Goal: Task Accomplishment & Management: Manage account settings

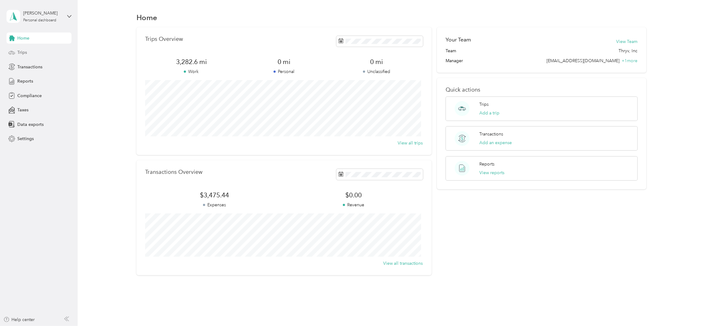
click at [31, 51] on div "Trips" at bounding box center [39, 52] width 65 height 11
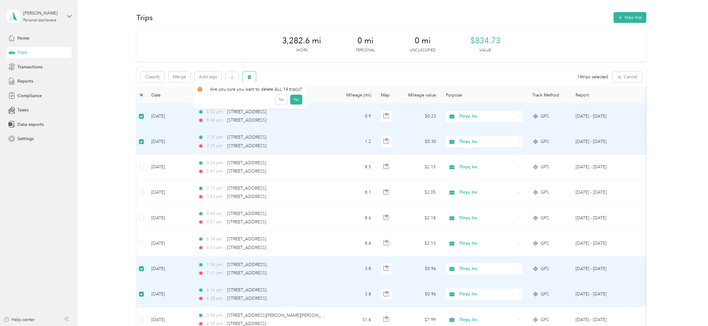
click at [247, 79] on icon "button" at bounding box center [249, 77] width 4 height 4
click at [294, 100] on button "Yes" at bounding box center [296, 103] width 12 height 10
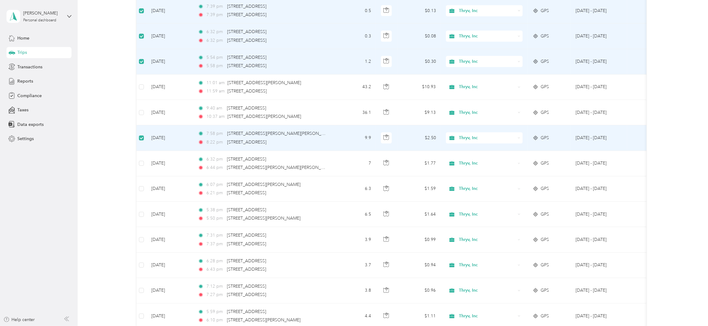
scroll to position [417, 0]
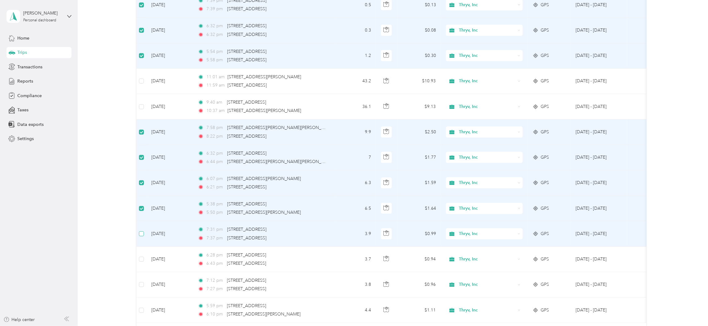
click at [141, 238] on label at bounding box center [141, 234] width 5 height 7
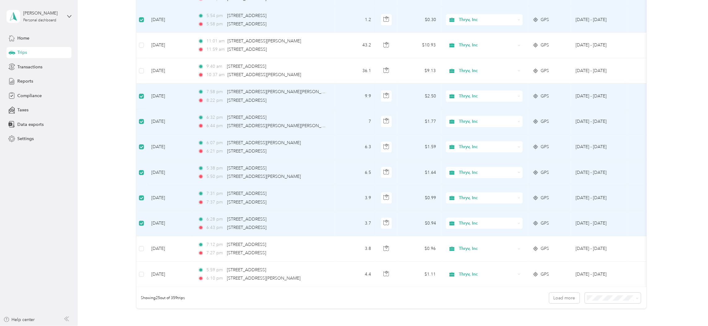
scroll to position [510, 0]
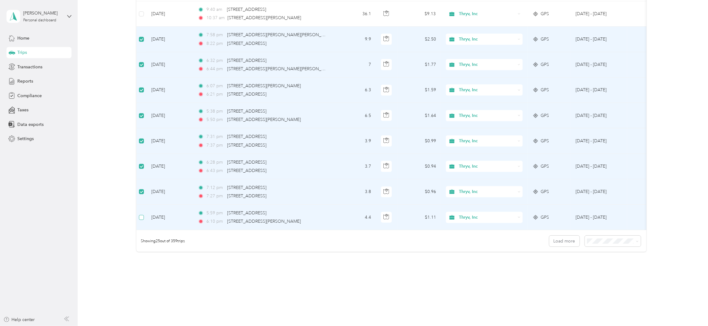
click at [141, 221] on label at bounding box center [141, 217] width 5 height 7
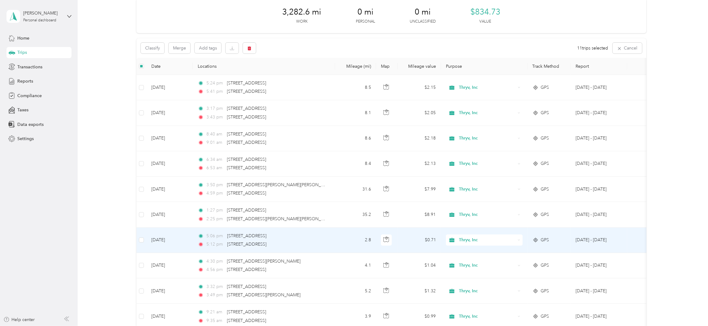
scroll to position [0, 0]
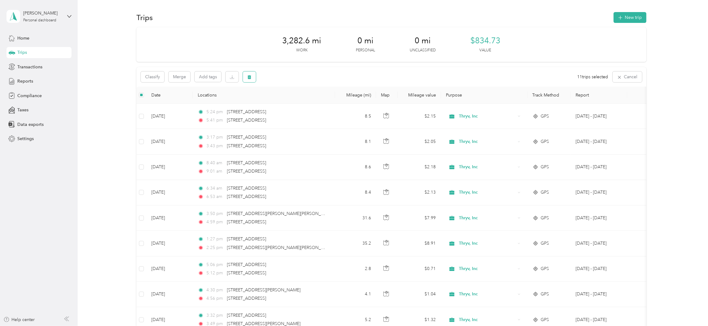
click at [251, 78] on button "button" at bounding box center [249, 77] width 13 height 11
click at [294, 103] on button "Yes" at bounding box center [296, 103] width 12 height 10
click at [250, 77] on icon "button" at bounding box center [250, 77] width 4 height 4
click at [295, 105] on button "Yes" at bounding box center [295, 103] width 12 height 10
click at [248, 78] on icon "button" at bounding box center [249, 77] width 4 height 4
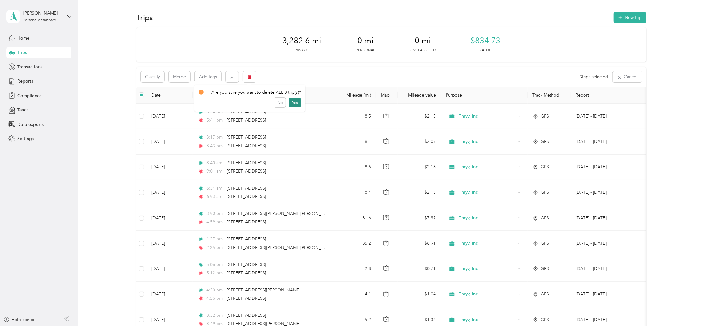
click at [298, 103] on button "Yes" at bounding box center [295, 103] width 12 height 10
click at [24, 38] on span "Home" at bounding box center [23, 38] width 12 height 7
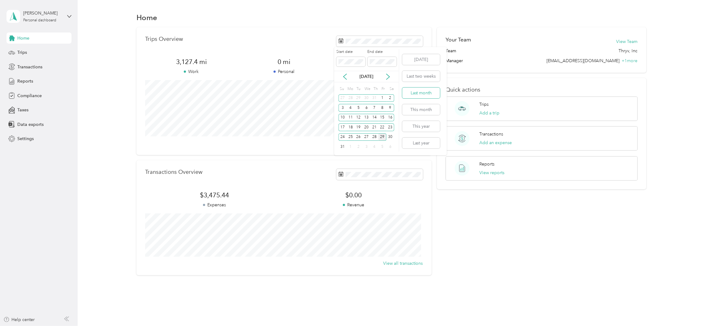
click at [416, 95] on button "Last month" at bounding box center [422, 93] width 38 height 11
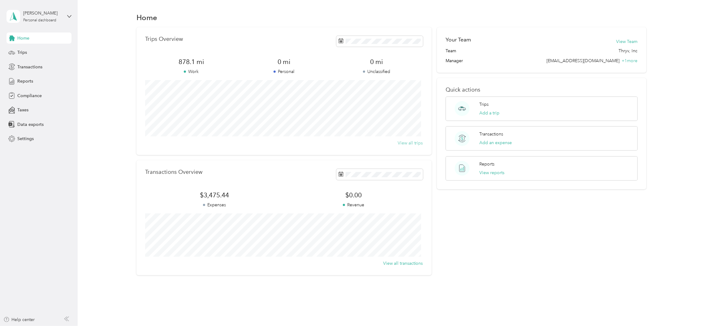
click at [400, 142] on button "View all trips" at bounding box center [410, 143] width 25 height 7
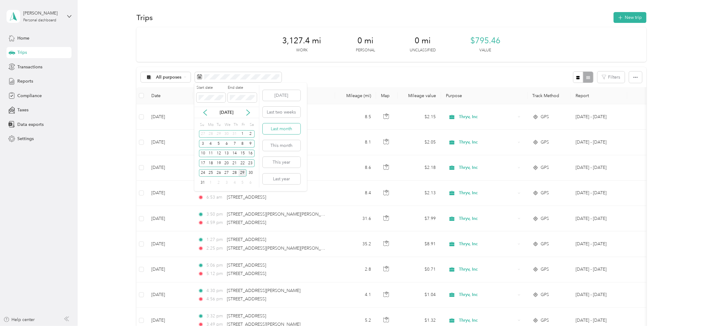
click at [274, 128] on button "Last month" at bounding box center [282, 129] width 38 height 11
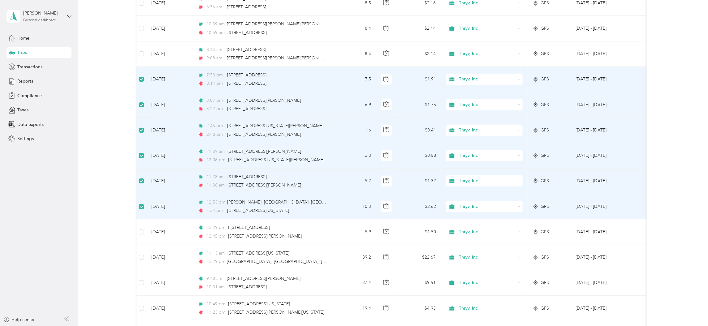
scroll to position [232, 0]
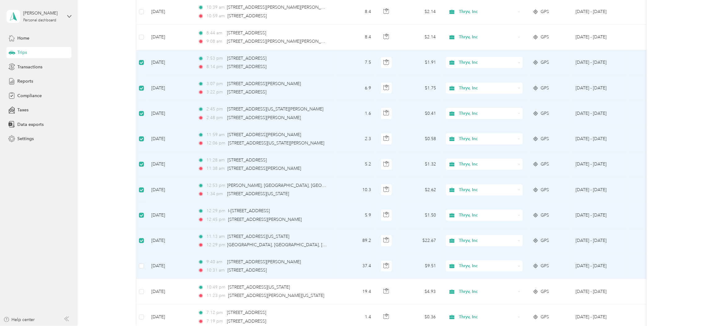
click at [144, 268] on td at bounding box center [142, 266] width 10 height 25
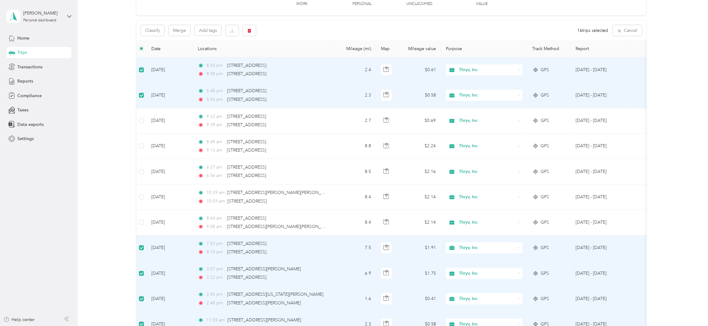
scroll to position [0, 0]
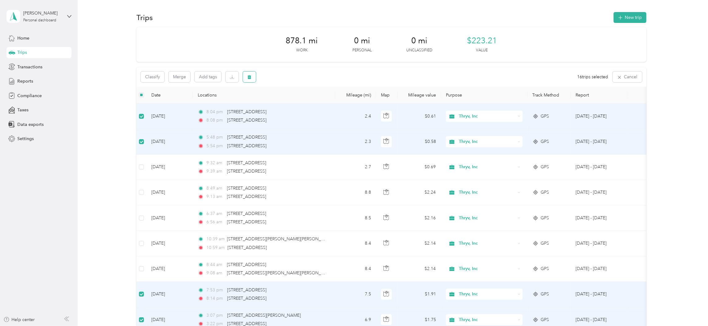
click at [249, 77] on icon "button" at bounding box center [250, 77] width 4 height 4
click at [294, 102] on button "Yes" at bounding box center [296, 103] width 12 height 10
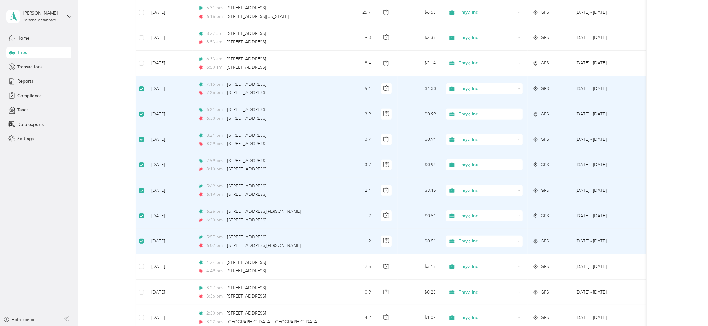
scroll to position [278, 0]
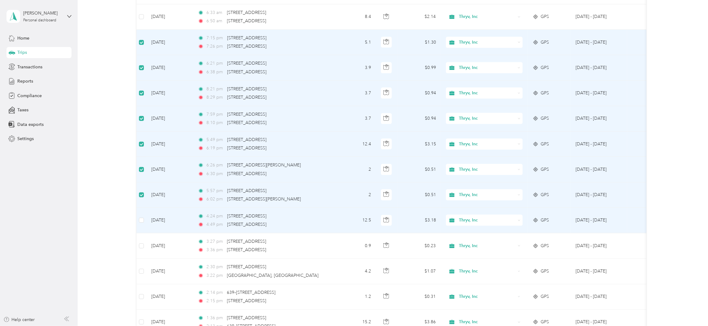
click at [141, 224] on label at bounding box center [141, 220] width 5 height 7
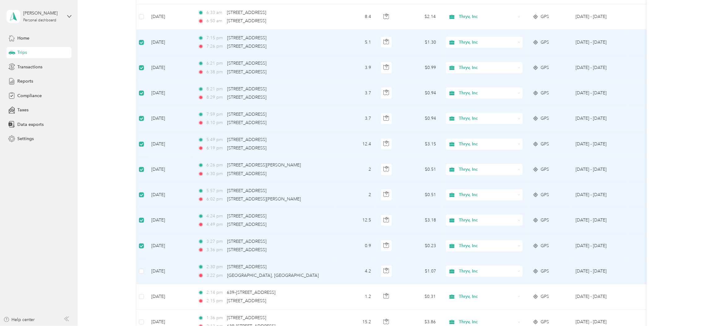
click at [144, 272] on td at bounding box center [142, 271] width 10 height 25
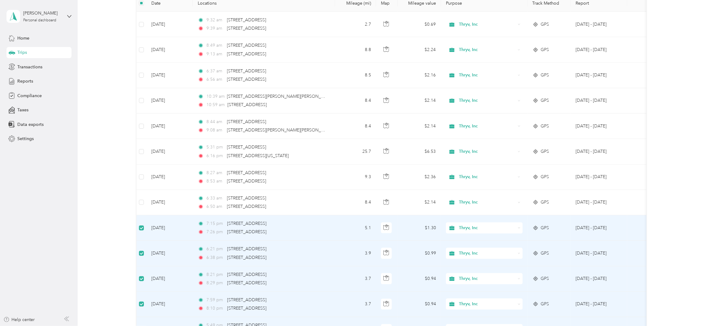
scroll to position [0, 0]
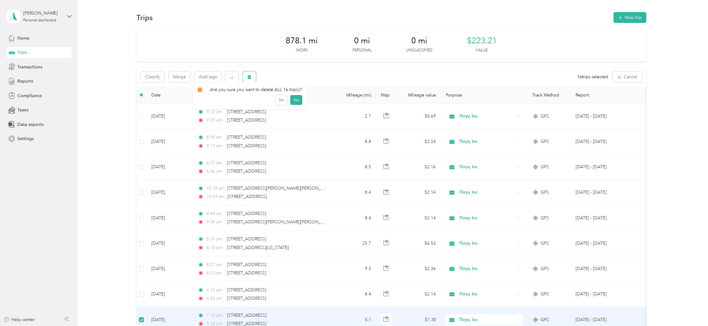
click at [250, 76] on icon "button" at bounding box center [250, 77] width 4 height 4
click at [297, 101] on button "Yes" at bounding box center [296, 103] width 12 height 10
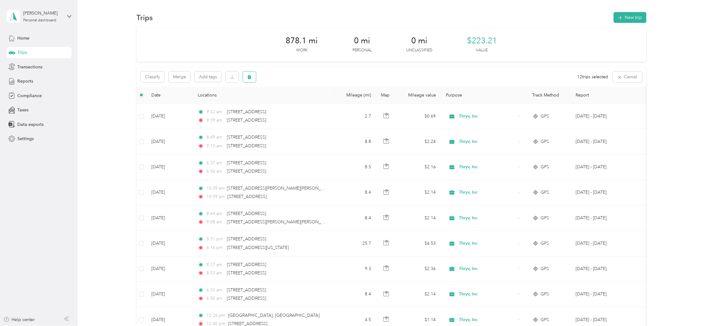
click at [246, 81] on button "button" at bounding box center [249, 77] width 13 height 11
click at [292, 104] on button "Yes" at bounding box center [296, 103] width 12 height 10
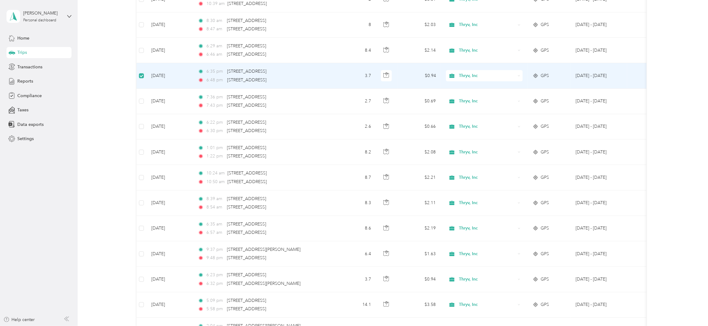
scroll to position [371, 0]
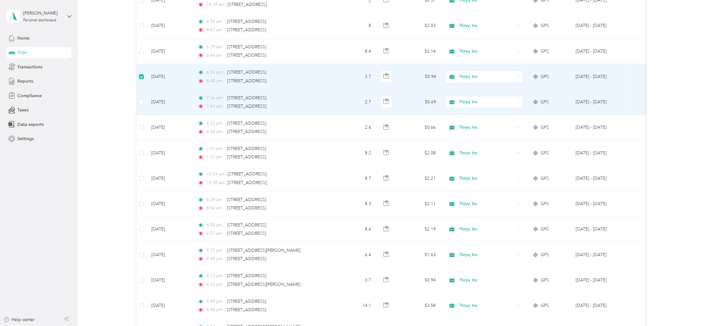
click at [144, 103] on td at bounding box center [142, 102] width 10 height 25
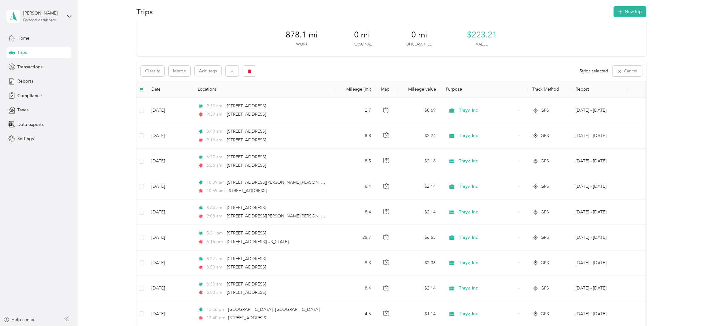
scroll to position [0, 0]
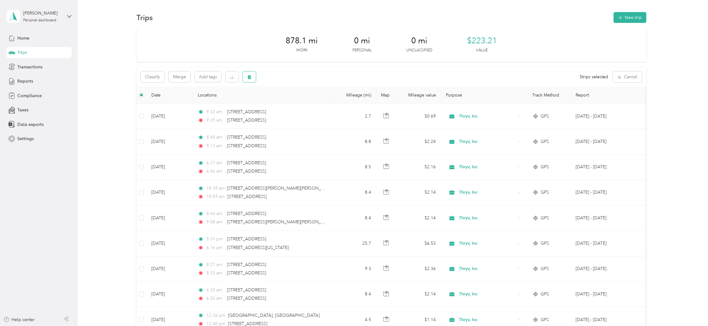
click at [248, 80] on button "button" at bounding box center [249, 77] width 13 height 11
click at [293, 102] on button "Yes" at bounding box center [295, 103] width 12 height 10
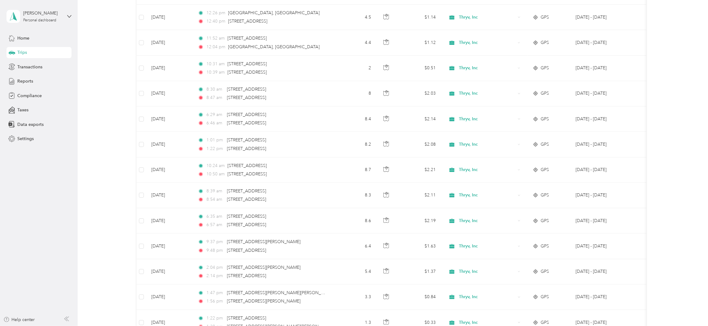
scroll to position [325, 0]
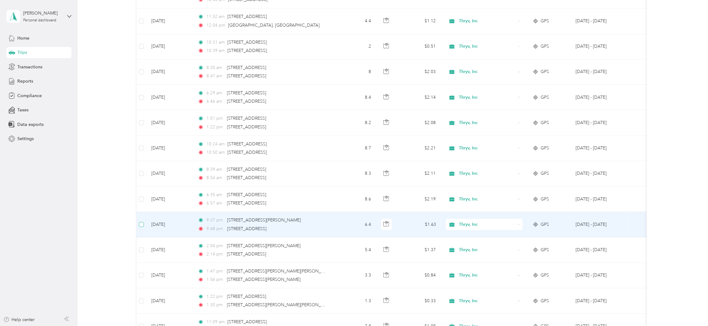
click at [140, 228] on label at bounding box center [141, 224] width 5 height 7
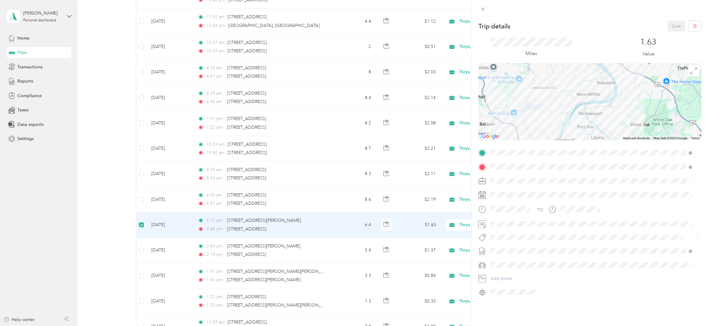
click at [111, 225] on div "Trip details Save This trip cannot be edited because it is either under review,…" at bounding box center [354, 163] width 708 height 326
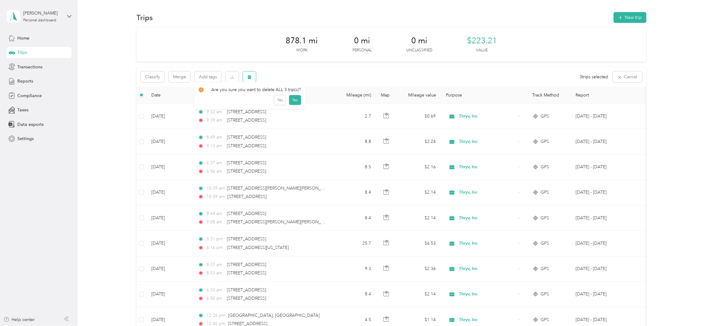
click at [249, 80] on button "button" at bounding box center [249, 77] width 13 height 11
click at [291, 102] on button "Yes" at bounding box center [295, 103] width 12 height 10
click at [250, 76] on icon "button" at bounding box center [250, 77] width 4 height 4
click at [292, 103] on button "Yes" at bounding box center [295, 103] width 12 height 10
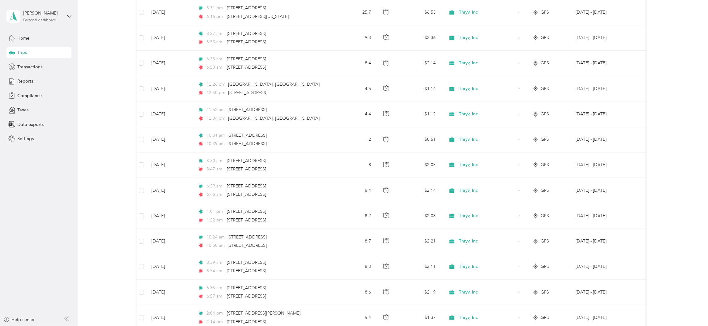
scroll to position [46, 0]
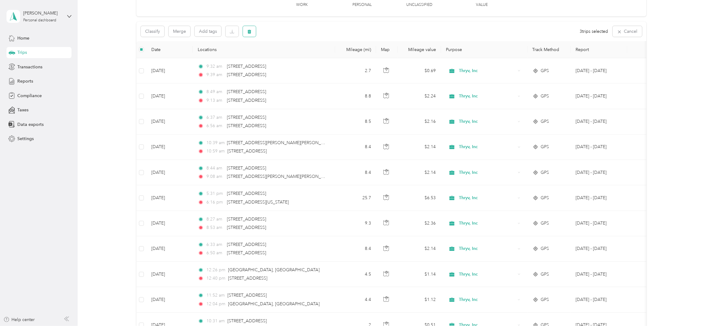
click at [252, 30] on button "button" at bounding box center [249, 31] width 13 height 11
click at [292, 57] on button "Yes" at bounding box center [295, 57] width 12 height 10
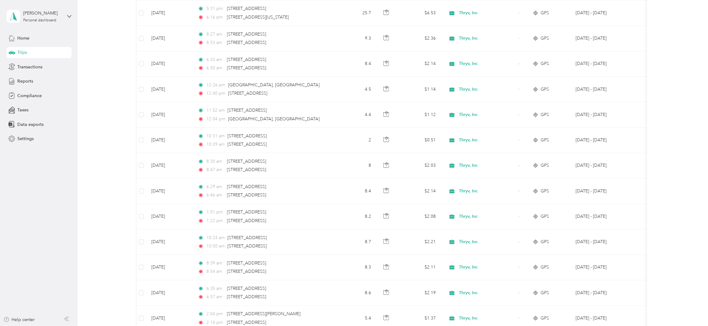
scroll to position [45, 0]
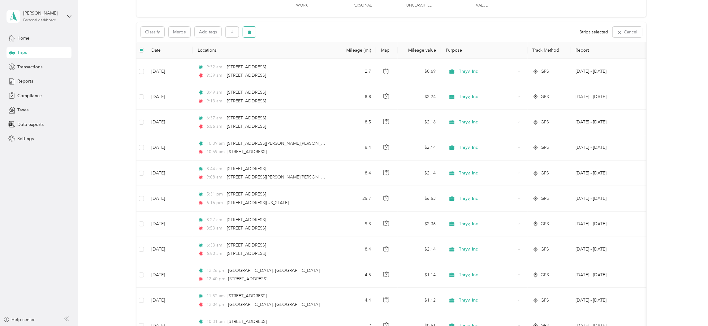
click at [249, 33] on icon "button" at bounding box center [250, 32] width 4 height 4
click at [293, 54] on button "Yes" at bounding box center [295, 58] width 12 height 10
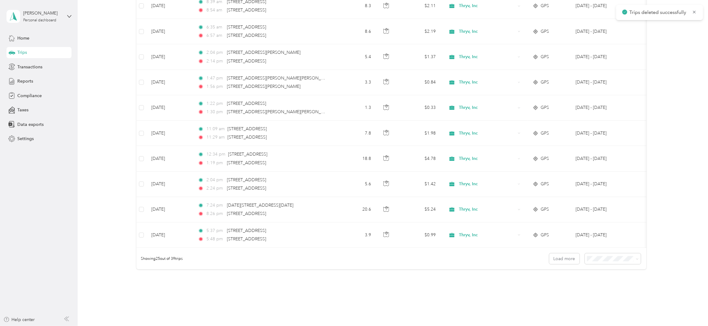
scroll to position [509, 0]
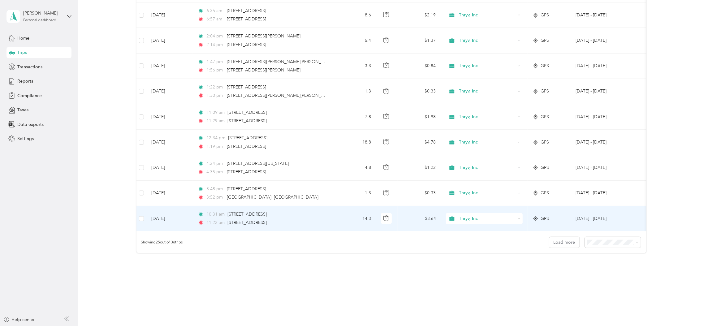
click at [138, 217] on td at bounding box center [142, 218] width 10 height 25
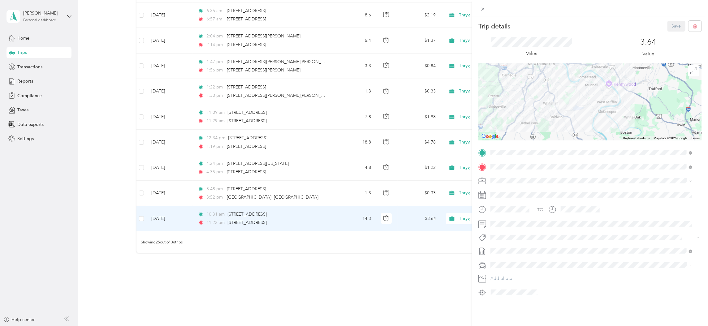
click at [140, 221] on div "Trip details Save This trip cannot be edited because it is either under review,…" at bounding box center [354, 163] width 708 height 326
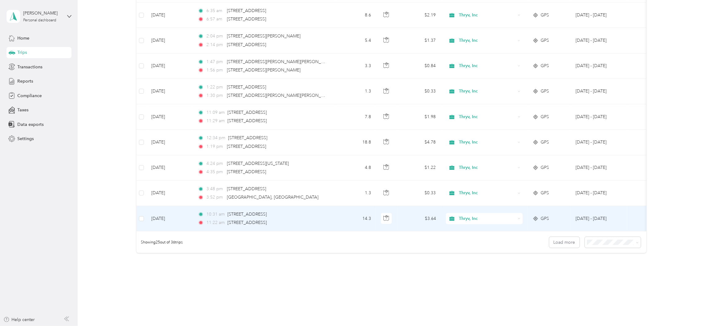
click at [138, 219] on td at bounding box center [142, 218] width 10 height 25
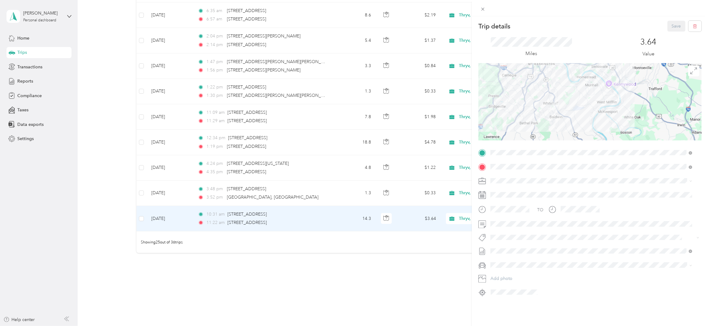
click at [141, 219] on div "Trip details Save This trip cannot be edited because it is either under review,…" at bounding box center [354, 163] width 708 height 326
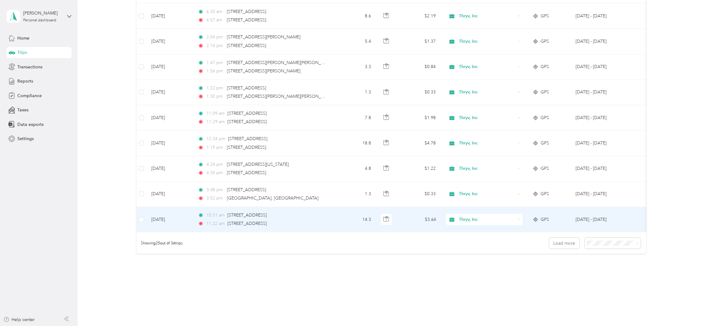
scroll to position [509, 0]
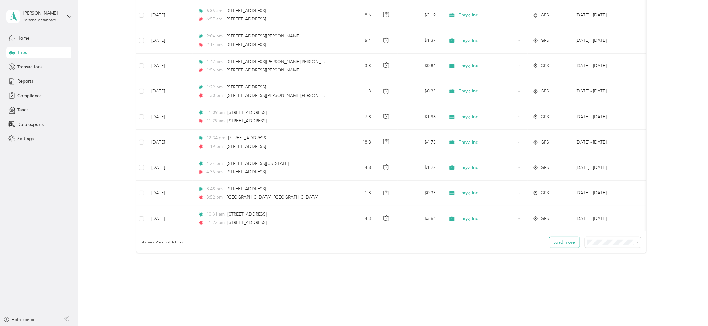
click at [562, 248] on button "Load more" at bounding box center [565, 242] width 30 height 11
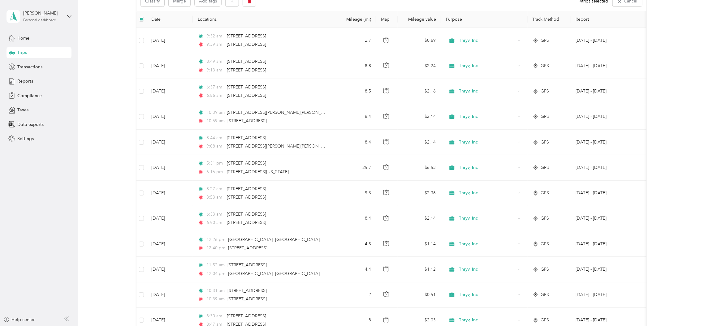
scroll to position [0, 0]
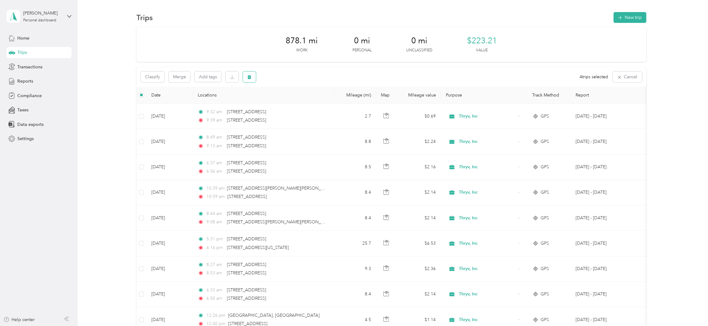
click at [249, 75] on icon "button" at bounding box center [249, 77] width 4 height 4
click at [296, 103] on button "Yes" at bounding box center [295, 103] width 12 height 10
click at [634, 78] on icon "button" at bounding box center [636, 77] width 4 height 4
click at [576, 76] on icon "button" at bounding box center [578, 78] width 4 height 4
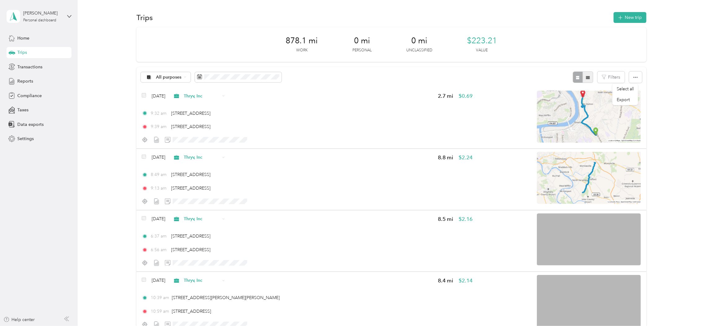
click at [588, 76] on button "button" at bounding box center [588, 77] width 11 height 11
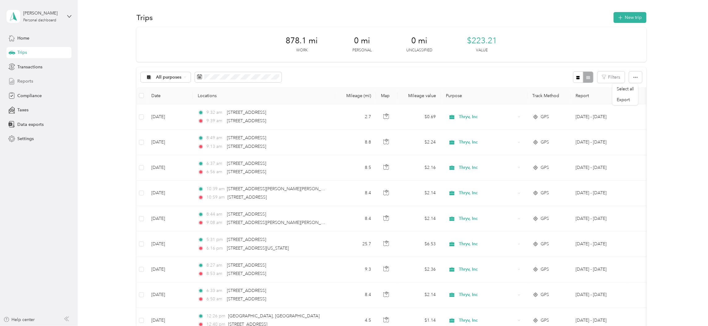
click at [26, 81] on span "Reports" at bounding box center [25, 81] width 16 height 7
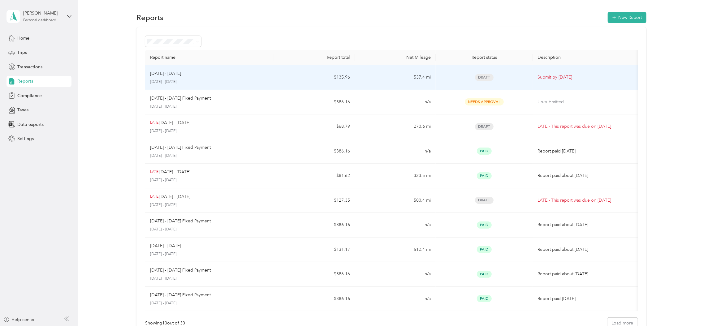
click at [226, 84] on p "[DATE] - [DATE]" at bounding box center [210, 82] width 120 height 6
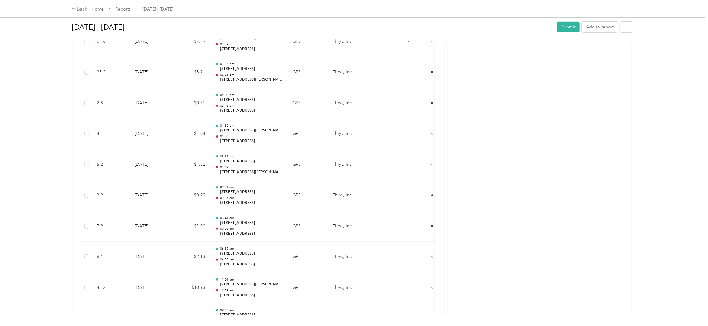
scroll to position [186, 0]
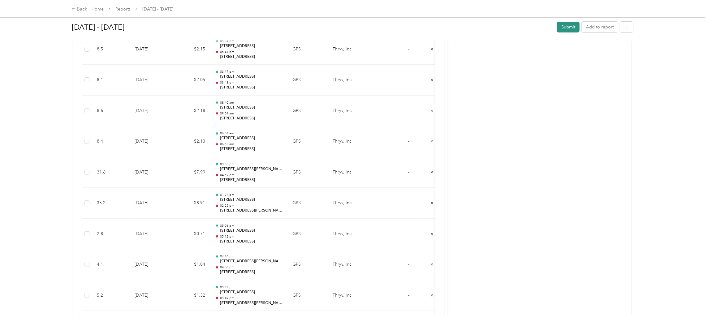
click at [564, 29] on button "Submit" at bounding box center [568, 27] width 23 height 11
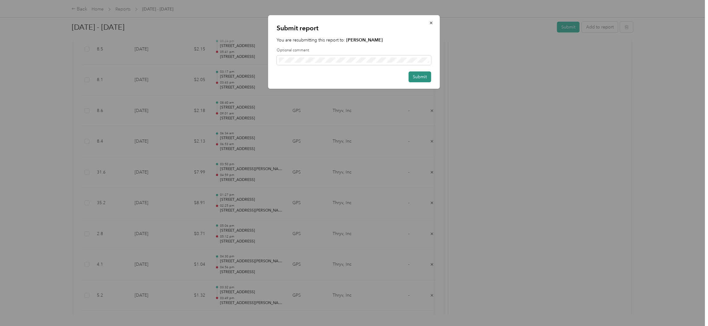
click at [426, 75] on button "Submit" at bounding box center [420, 77] width 23 height 11
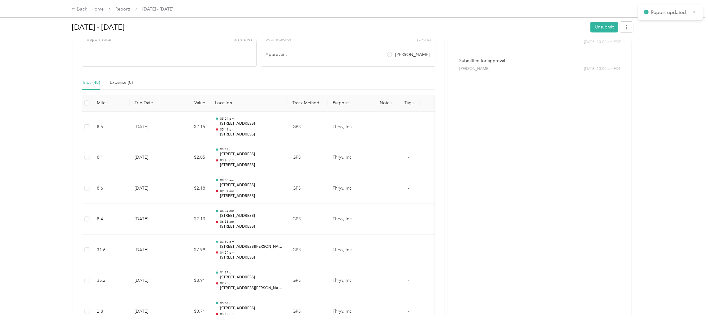
scroll to position [21, 0]
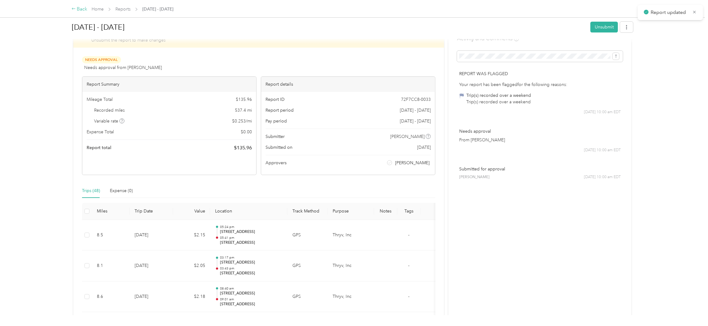
click at [80, 9] on div "Back" at bounding box center [80, 9] width 16 height 7
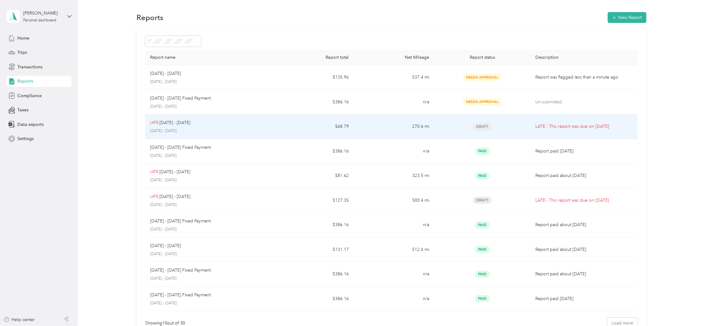
click at [191, 124] on div "LATE [DATE] - [DATE]" at bounding box center [209, 123] width 119 height 7
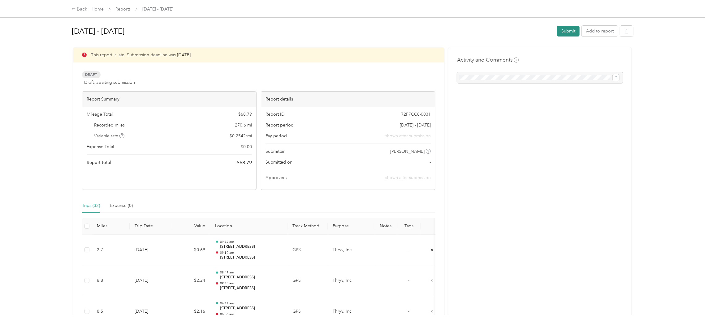
click at [569, 28] on button "Submit" at bounding box center [568, 31] width 23 height 11
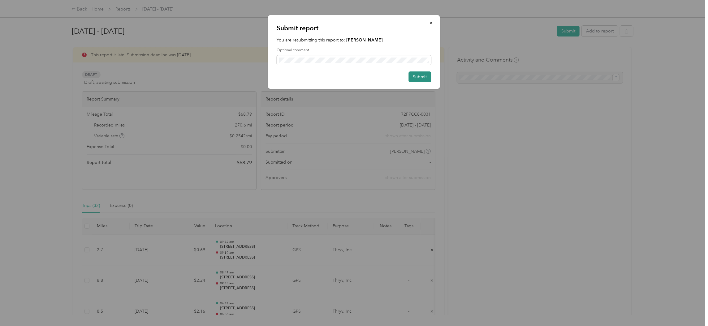
click at [418, 74] on button "Submit" at bounding box center [420, 77] width 23 height 11
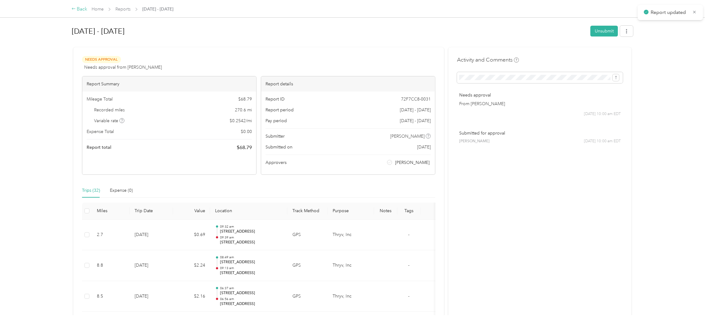
click at [83, 9] on div "Back" at bounding box center [80, 9] width 16 height 7
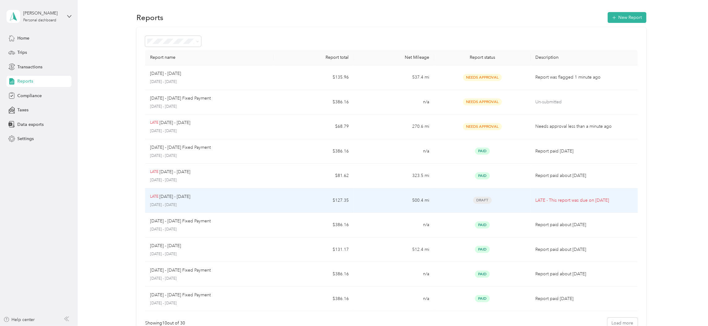
click at [265, 201] on div "LATE [DATE] - [DATE] [DATE] - [DATE]" at bounding box center [209, 201] width 119 height 15
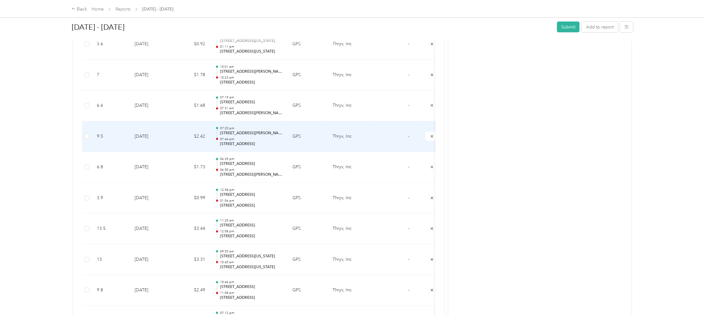
scroll to position [836, 0]
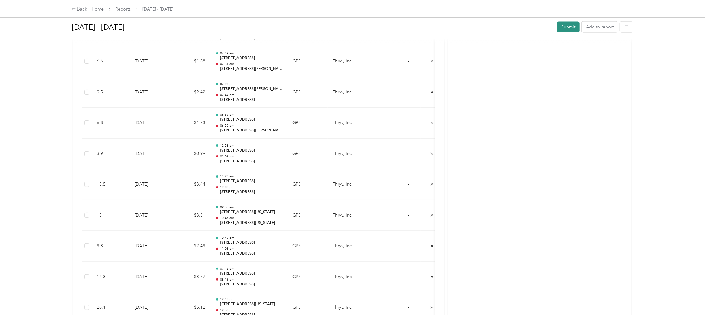
click at [562, 28] on button "Submit" at bounding box center [568, 27] width 23 height 11
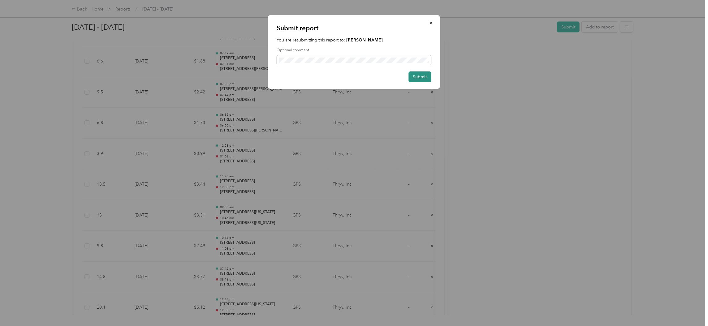
click at [415, 79] on button "Submit" at bounding box center [420, 77] width 23 height 11
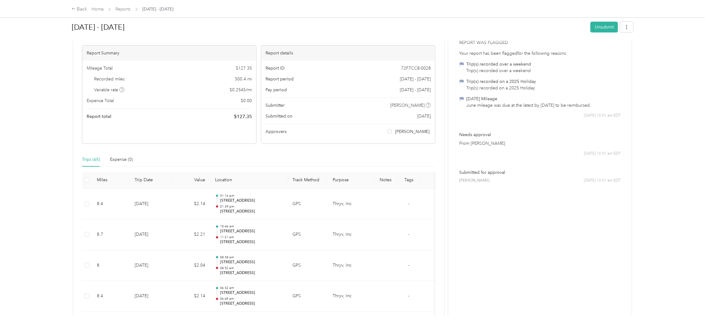
scroll to position [0, 0]
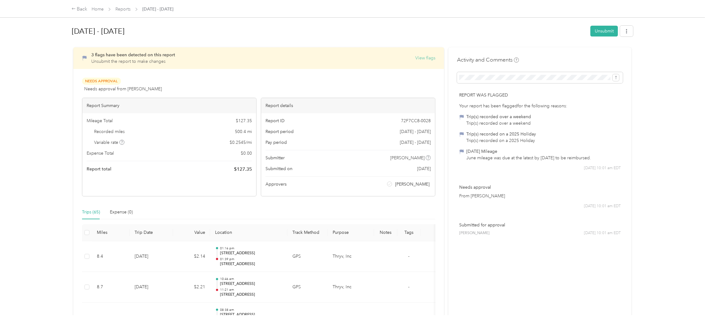
click at [416, 59] on button "View flags" at bounding box center [426, 58] width 20 height 7
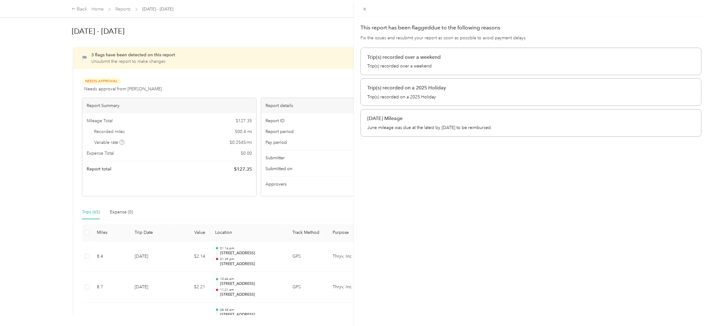
click at [427, 66] on p "Trip(s) recorded over a weekend" at bounding box center [532, 66] width 328 height 7
click at [416, 97] on p "Trip(s) recorded on a 2025 Holiday" at bounding box center [532, 97] width 328 height 7
click at [404, 125] on p "June mileage was due at the latest by [DATE] to be reimbursed." at bounding box center [532, 127] width 328 height 7
click at [33, 137] on div "This report has been flagged due to the following reasons Fix the issues and re…" at bounding box center [354, 163] width 708 height 326
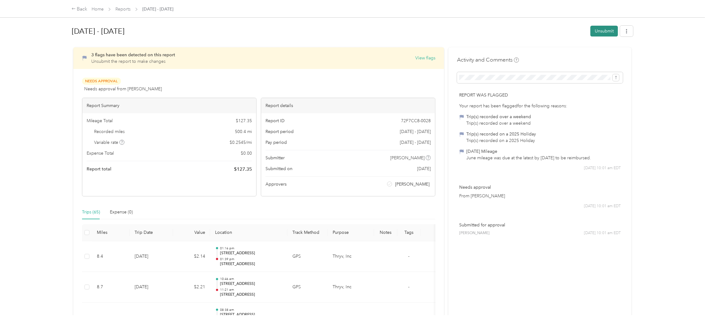
click at [593, 33] on button "Unsubmit" at bounding box center [605, 31] width 28 height 11
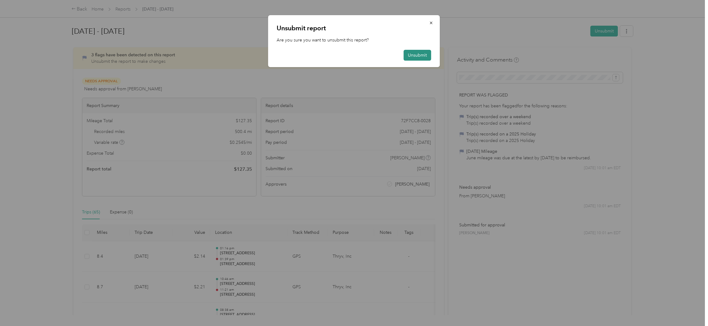
click at [425, 55] on button "Unsubmit" at bounding box center [418, 55] width 28 height 11
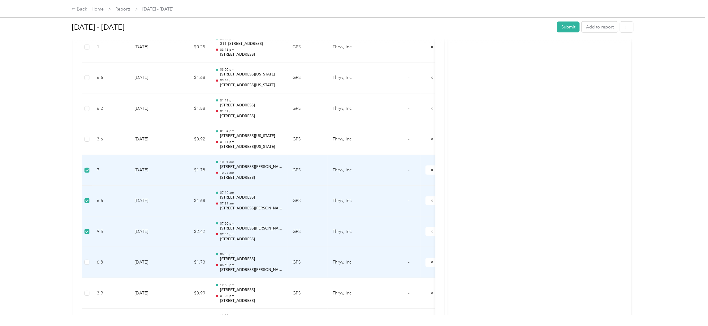
scroll to position [697, 0]
click at [86, 265] on label at bounding box center [87, 262] width 5 height 7
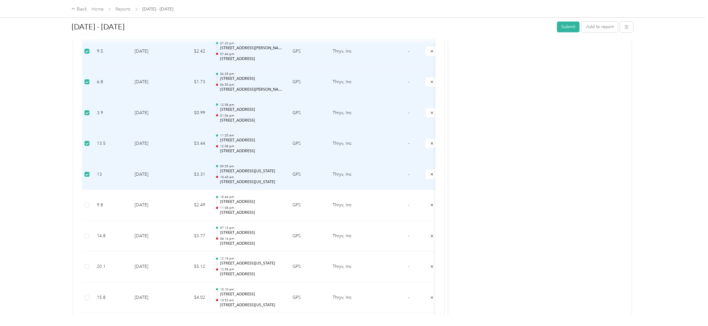
scroll to position [882, 0]
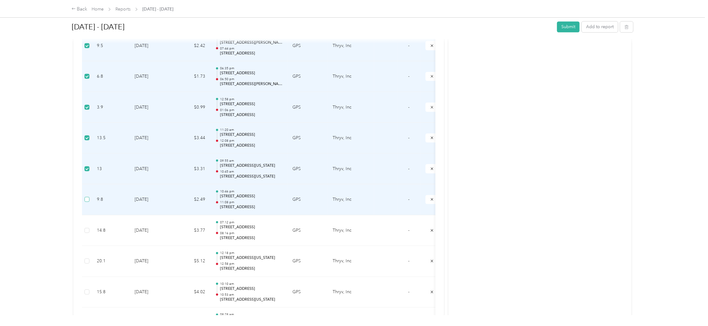
click at [85, 203] on label at bounding box center [87, 199] width 5 height 7
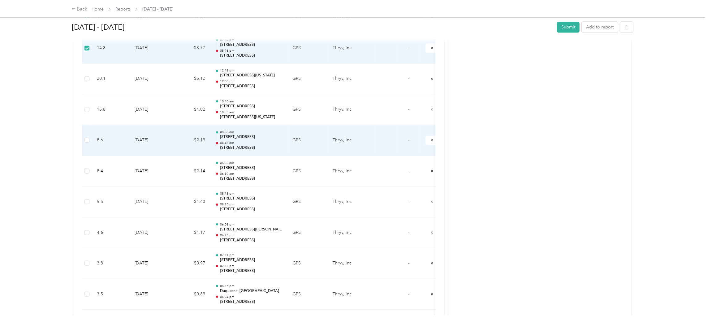
scroll to position [1068, 0]
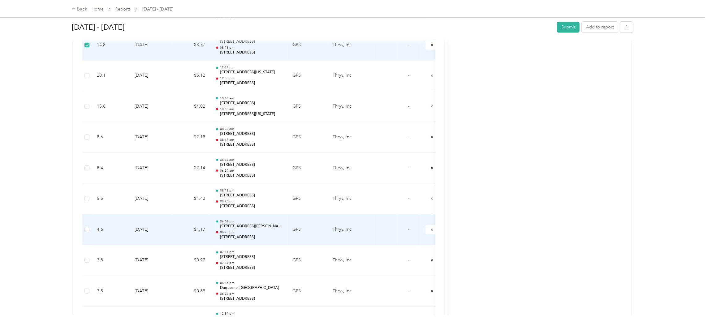
click at [86, 235] on td at bounding box center [87, 230] width 10 height 31
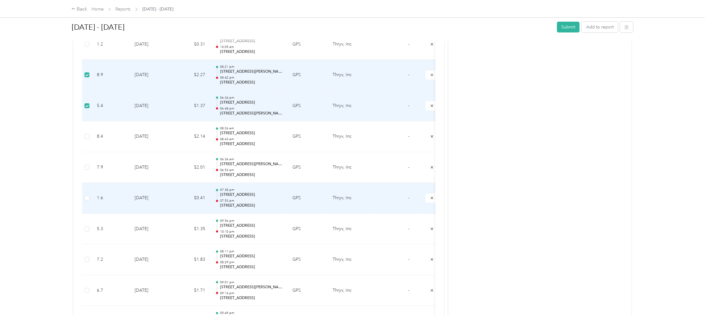
scroll to position [1858, 0]
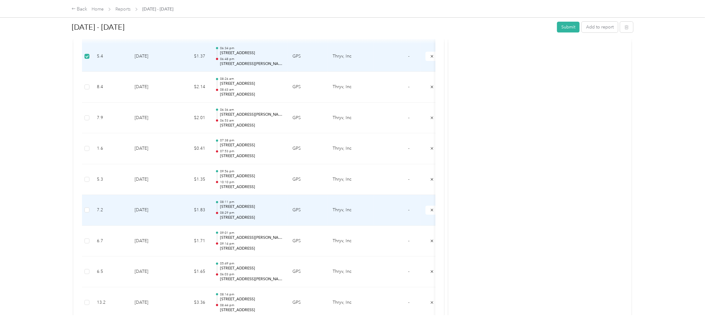
click at [90, 213] on td at bounding box center [87, 210] width 10 height 31
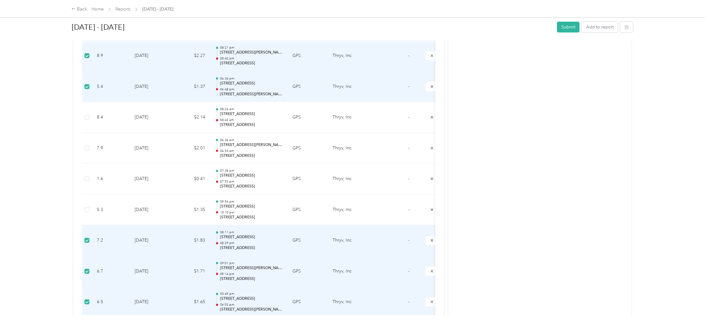
scroll to position [1795, 0]
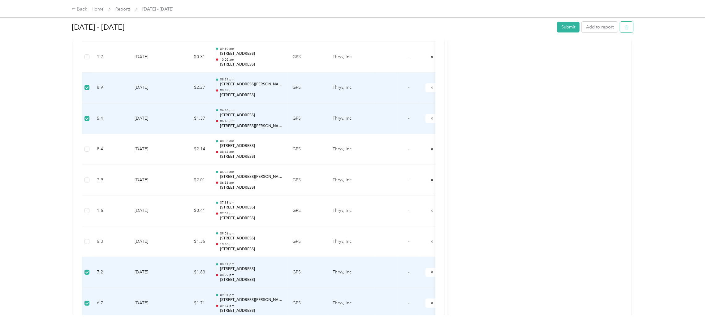
click at [625, 25] on icon "button" at bounding box center [627, 27] width 4 height 4
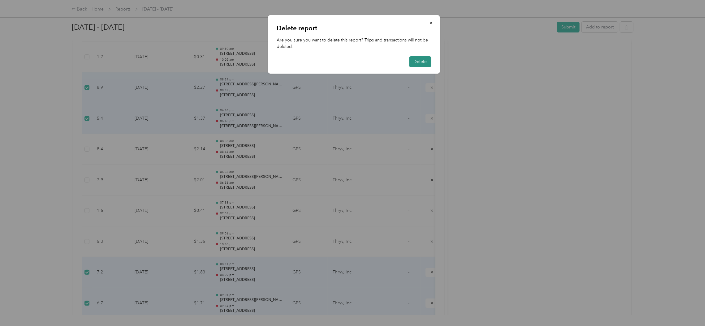
click at [427, 61] on button "Delete" at bounding box center [421, 61] width 22 height 11
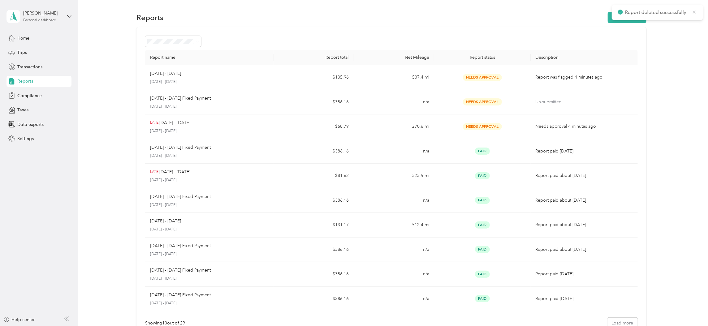
click at [696, 9] on icon at bounding box center [694, 12] width 5 height 6
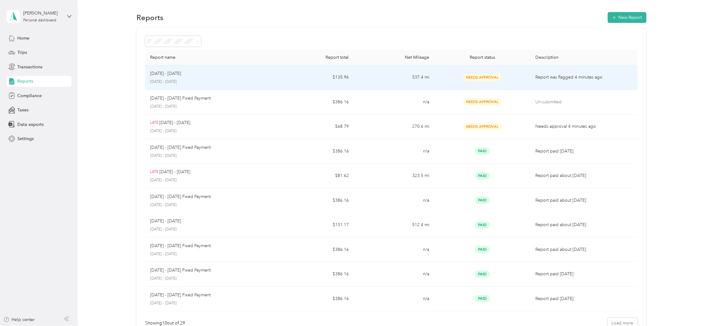
click at [228, 77] on div "[DATE] - [DATE] [DATE] - [DATE]" at bounding box center [209, 77] width 119 height 15
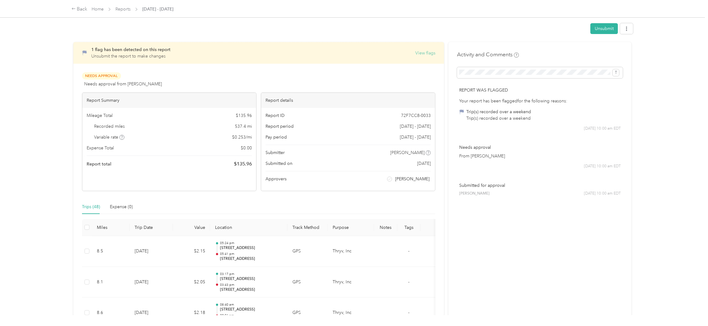
click at [420, 51] on button "View flags" at bounding box center [426, 53] width 20 height 7
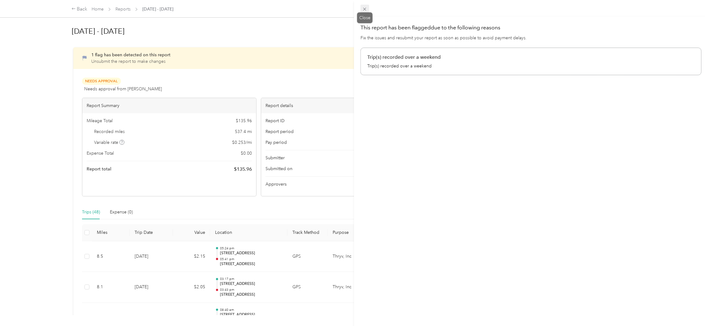
click at [365, 10] on icon at bounding box center [364, 9] width 5 height 5
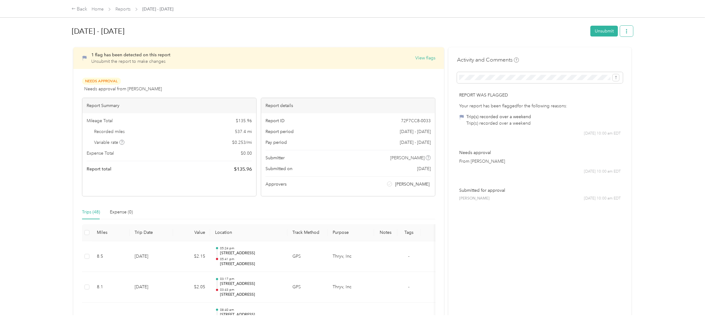
click at [625, 33] on icon "button" at bounding box center [627, 31] width 4 height 4
click at [601, 31] on button "Unsubmit" at bounding box center [605, 31] width 28 height 11
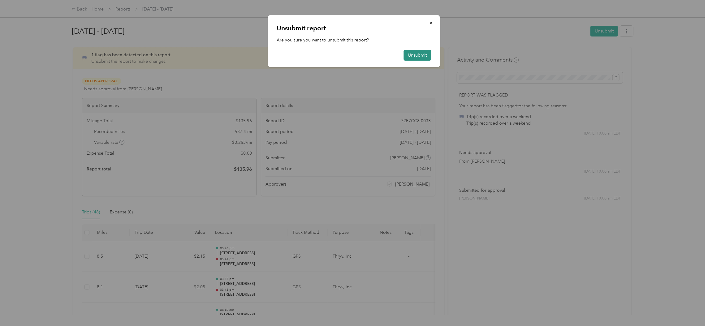
click at [423, 55] on button "Unsubmit" at bounding box center [418, 55] width 28 height 11
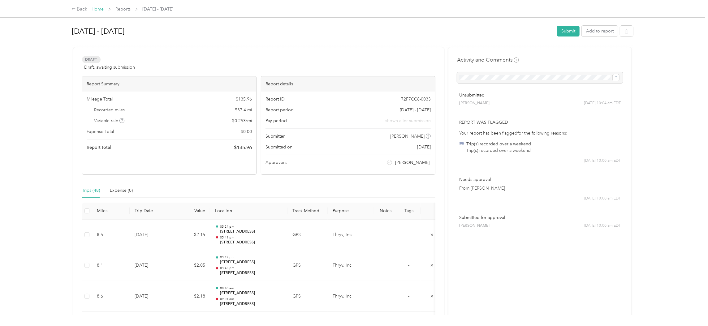
click at [99, 11] on link "Home" at bounding box center [98, 9] width 12 height 5
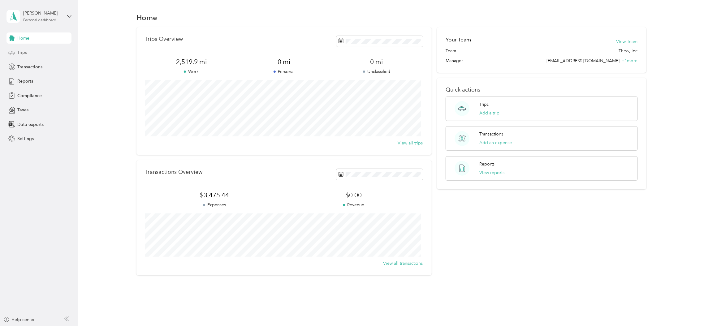
click at [23, 53] on span "Trips" at bounding box center [22, 52] width 10 height 7
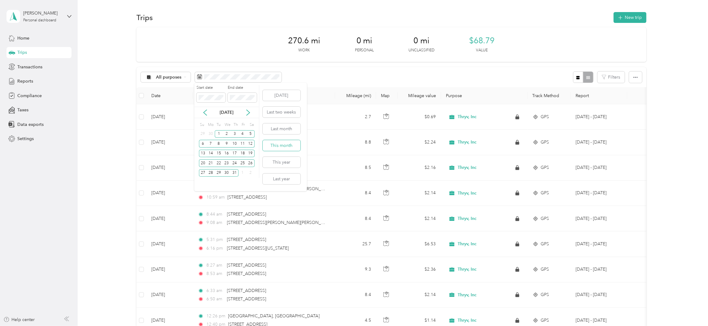
click at [279, 145] on button "This month" at bounding box center [282, 145] width 38 height 11
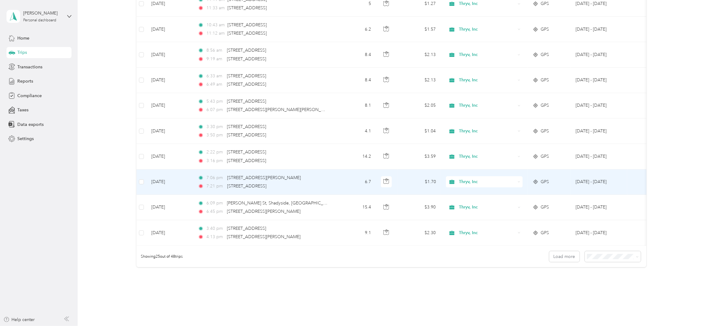
scroll to position [511, 0]
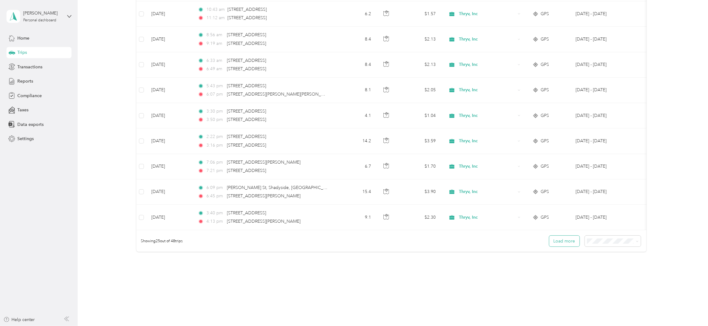
click at [553, 247] on button "Load more" at bounding box center [565, 241] width 30 height 11
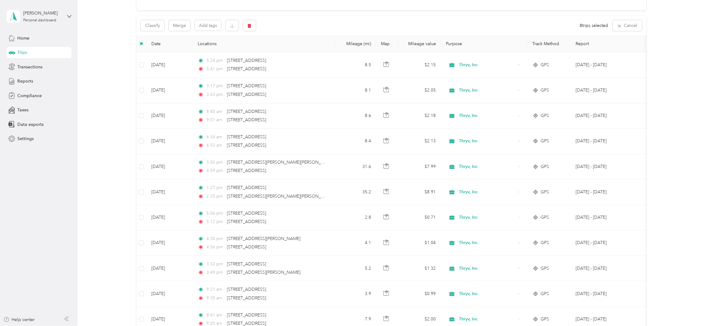
scroll to position [0, 0]
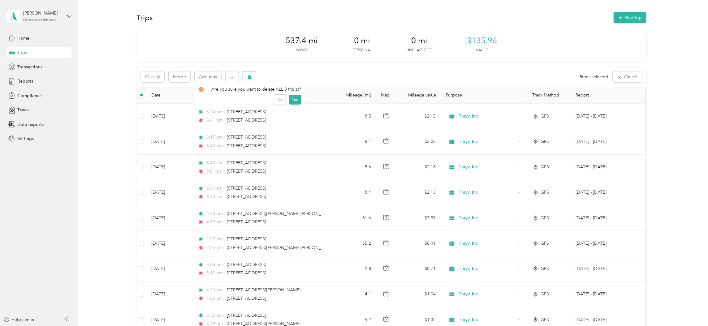
click at [250, 76] on icon "button" at bounding box center [249, 77] width 4 height 4
click at [290, 100] on button "Yes" at bounding box center [295, 103] width 12 height 10
click at [38, 81] on div "Reports" at bounding box center [39, 81] width 65 height 11
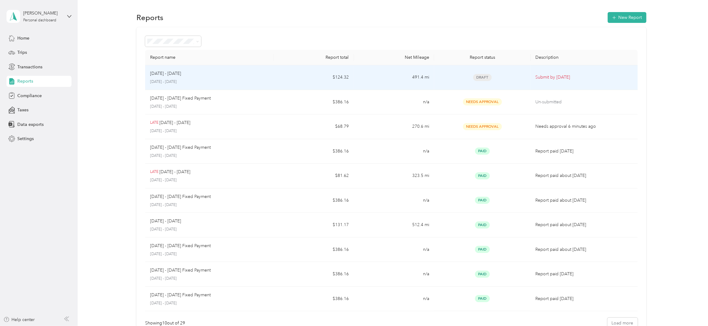
click at [290, 74] on td "$124.32" at bounding box center [314, 77] width 81 height 25
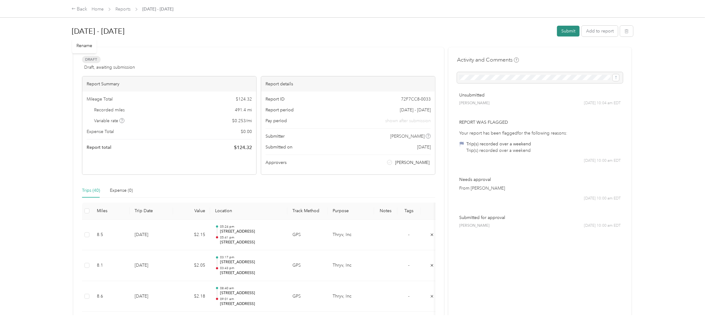
click at [560, 32] on button "Submit" at bounding box center [568, 31] width 23 height 11
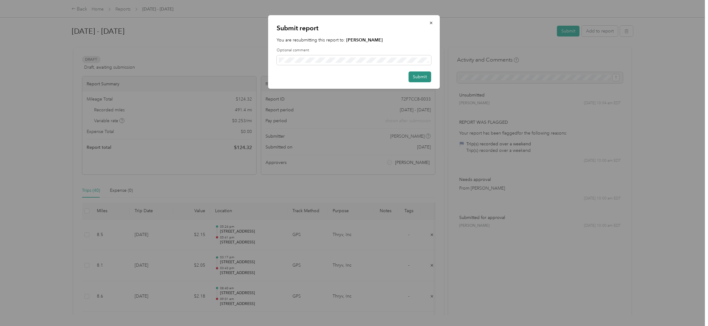
click at [425, 75] on button "Submit" at bounding box center [420, 77] width 23 height 11
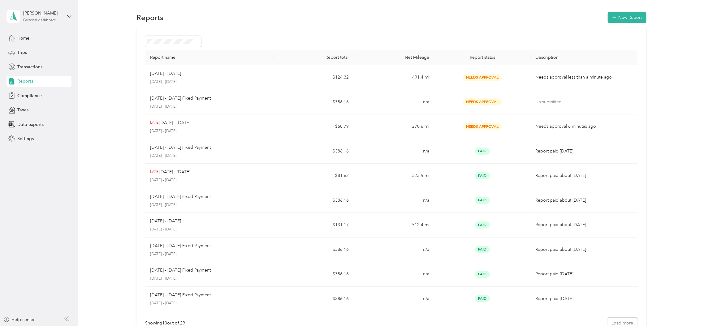
click at [35, 81] on div "Reports" at bounding box center [39, 81] width 65 height 11
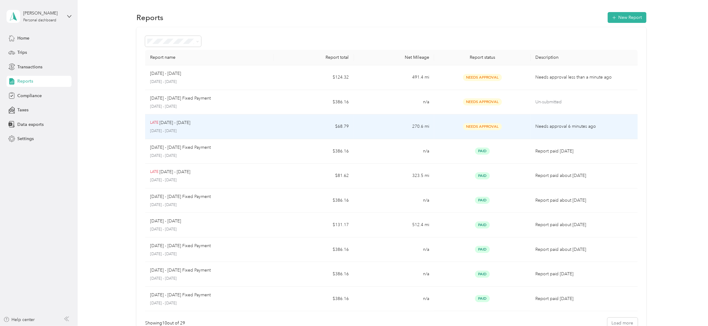
click at [248, 124] on div "LATE [DATE] - [DATE]" at bounding box center [209, 123] width 119 height 7
